Goal: Task Accomplishment & Management: Complete application form

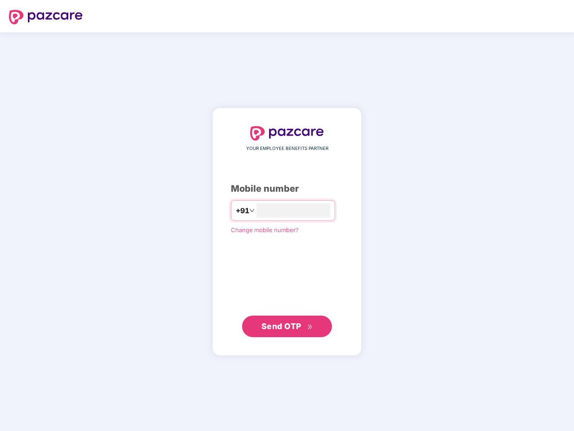
click at [287, 215] on input "number" at bounding box center [293, 210] width 74 height 14
click at [46, 17] on img at bounding box center [46, 17] width 74 height 14
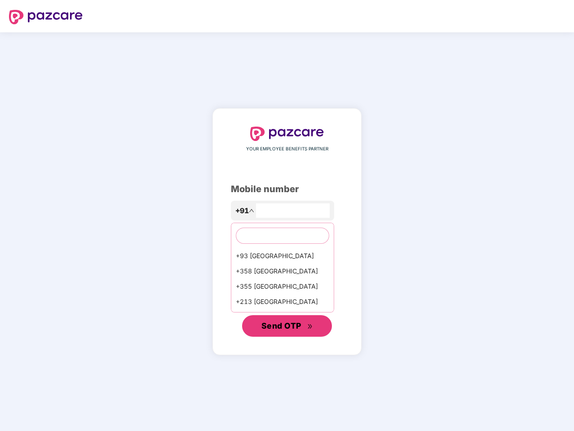
click at [287, 326] on span "Send OTP" at bounding box center [281, 325] width 40 height 9
